Goal: Task Accomplishment & Management: Manage account settings

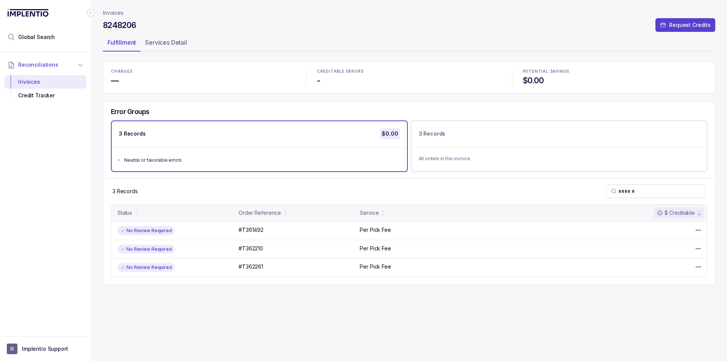
click at [51, 346] on p "Implentio Support" at bounding box center [45, 349] width 46 height 8
click at [52, 335] on p "Logout" at bounding box center [50, 333] width 63 height 8
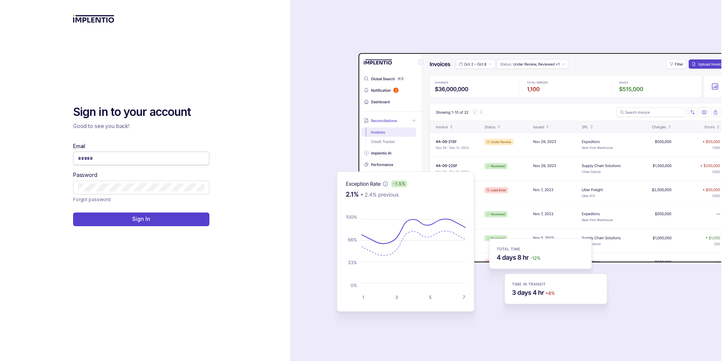
click at [113, 159] on input "Email" at bounding box center [141, 158] width 126 height 8
type input "**********"
